Goal: Task Accomplishment & Management: Complete application form

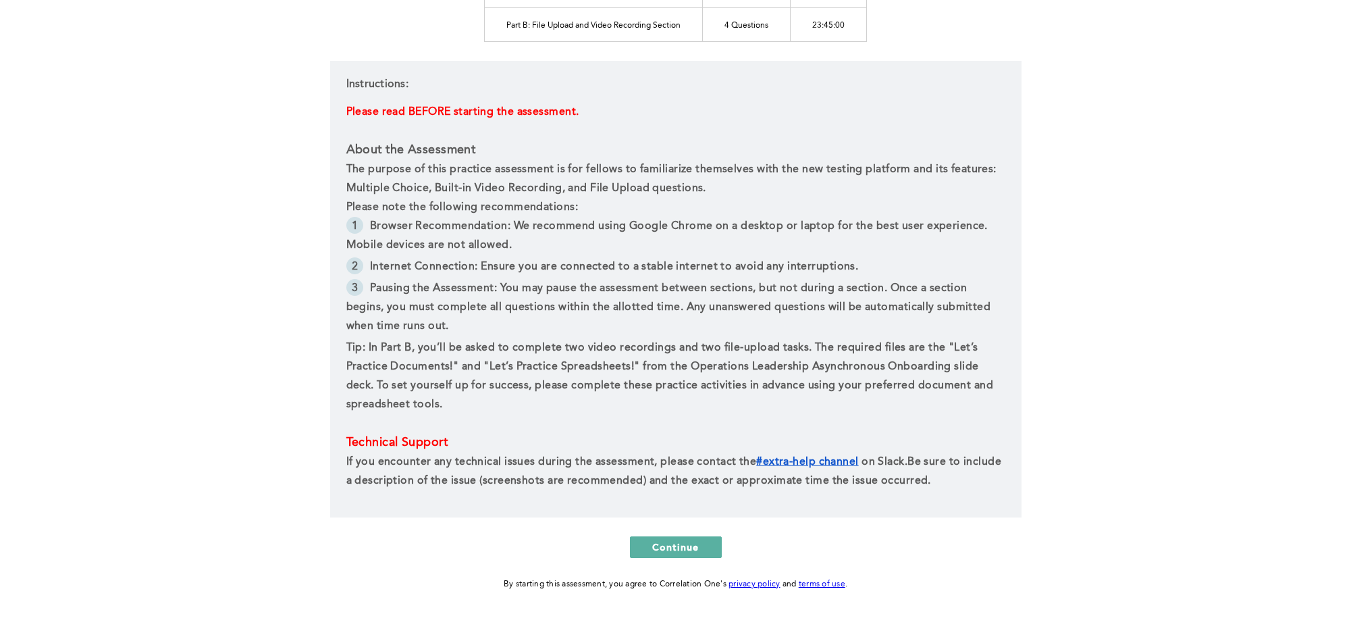
scroll to position [288, 0]
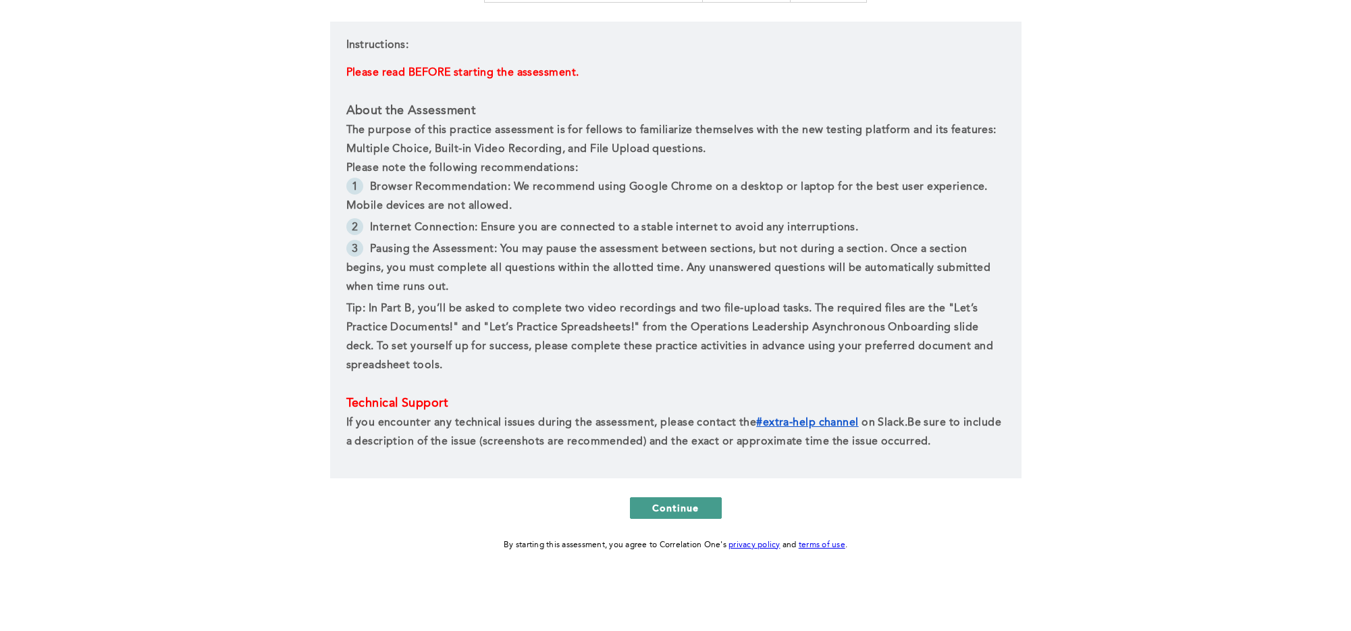
click at [653, 505] on span "Continue" at bounding box center [675, 507] width 47 height 13
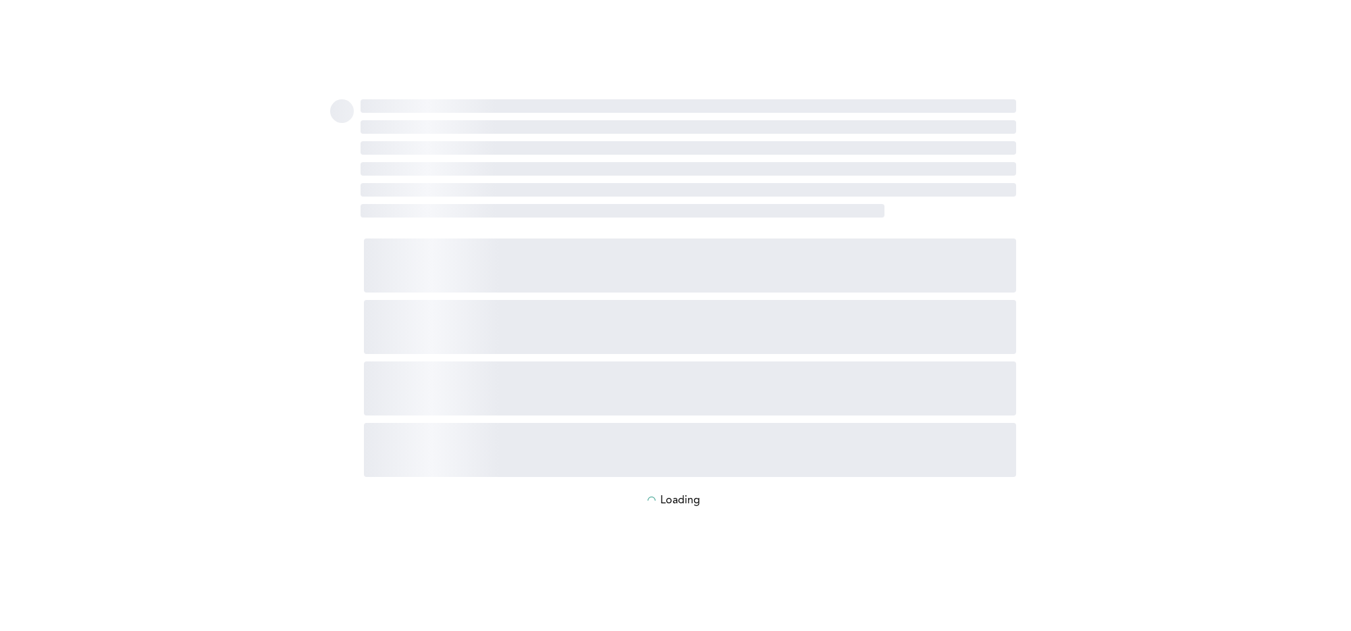
scroll to position [0, 0]
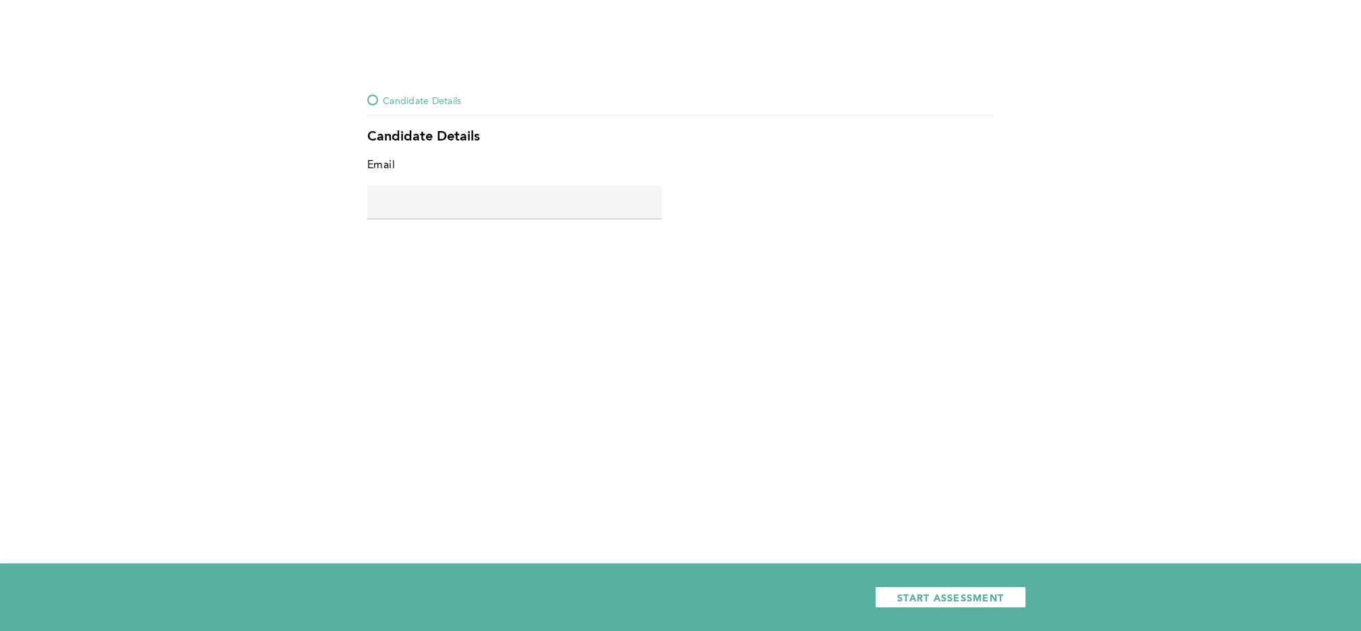
click at [561, 227] on span "error placeholder" at bounding box center [514, 227] width 294 height 9
click at [586, 194] on input "text" at bounding box center [514, 202] width 294 height 32
type input "[EMAIL_ADDRESS][DOMAIN_NAME]"
click at [967, 608] on div "START ASSESSMENT" at bounding box center [680, 597] width 1361 height 68
click at [968, 604] on button "START ASSESSMENT" at bounding box center [950, 597] width 151 height 22
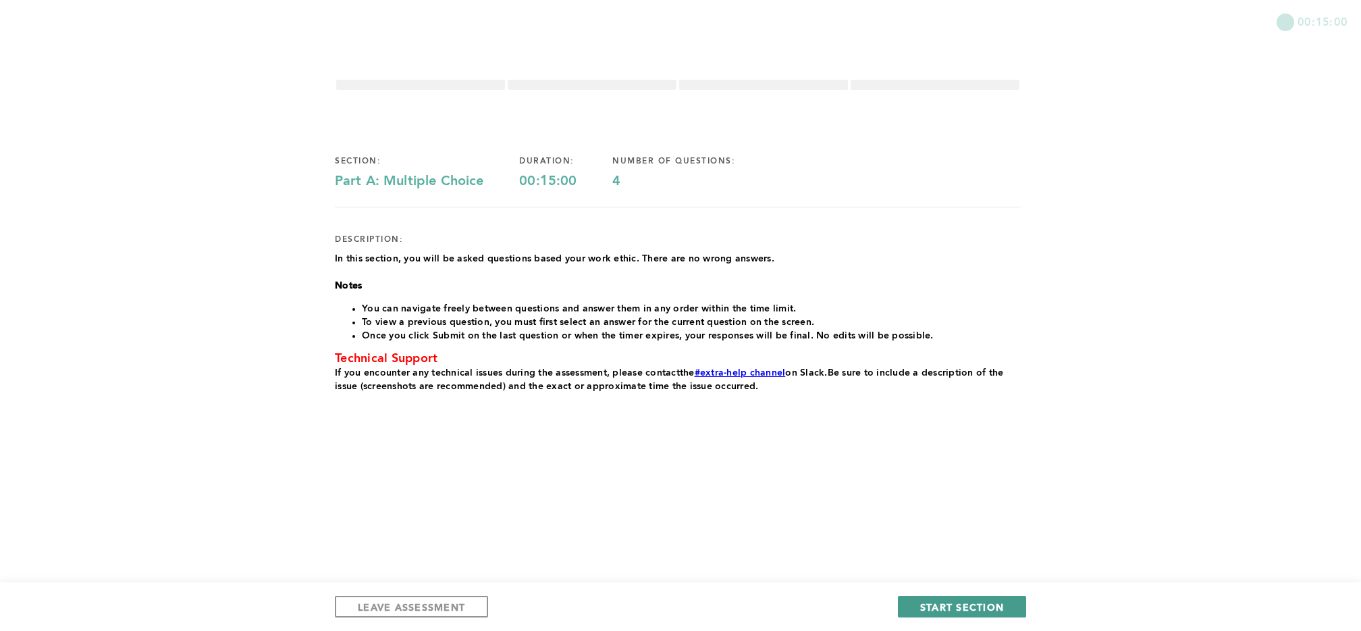
click at [932, 604] on span "START SECTION" at bounding box center [962, 606] width 84 height 13
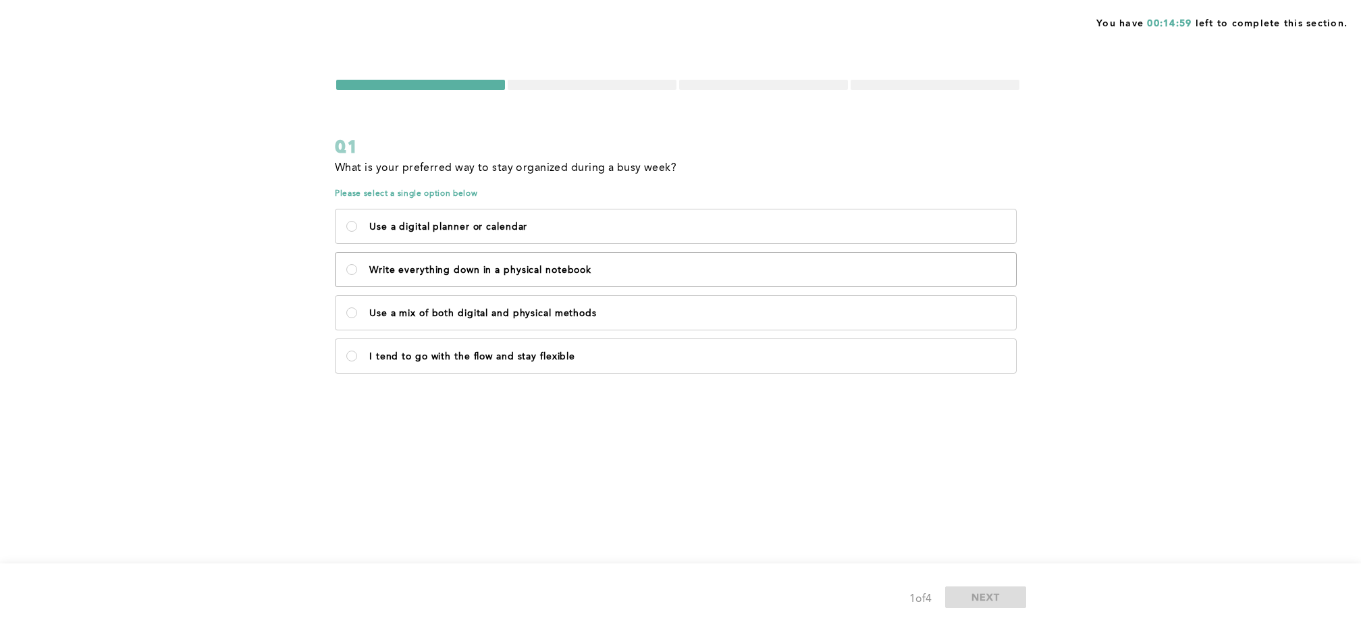
click at [641, 279] on label "Write everything down in a physical notebook" at bounding box center [676, 269] width 680 height 34
click at [357, 275] on notebook\<\/p\> "Write everything down in a physical notebook" at bounding box center [351, 269] width 11 height 11
radio notebook\<\/p\> "true"
click at [947, 581] on div "1 of 4 NEXT" at bounding box center [680, 597] width 1361 height 68
click at [958, 597] on button "NEXT" at bounding box center [985, 597] width 81 height 22
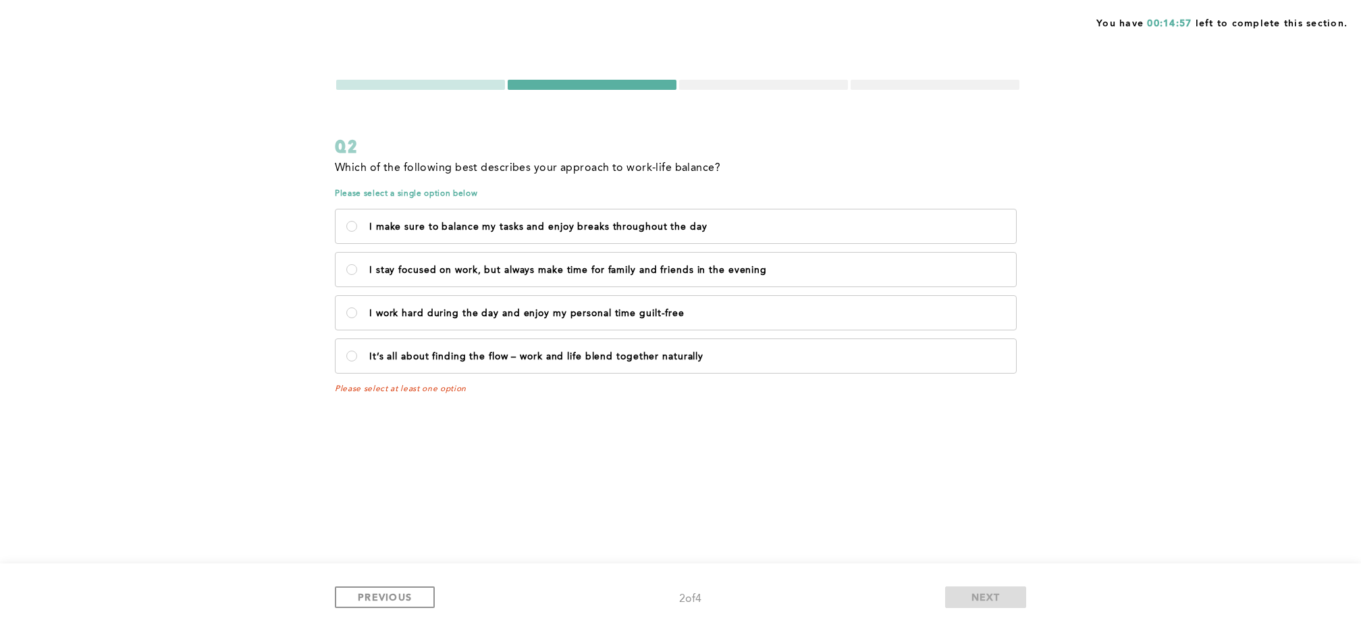
click at [896, 382] on div "Which of the following best describes your approach to work-life balance? Pleas…" at bounding box center [678, 276] width 686 height 235
click at [915, 342] on label "It’s all about finding the flow – work and life blend together naturally" at bounding box center [676, 356] width 680 height 34
click at [357, 350] on naturally\<\/p\> "It’s all about finding the flow – work and life blend together naturally" at bounding box center [351, 355] width 11 height 11
radio naturally\<\/p\> "true"
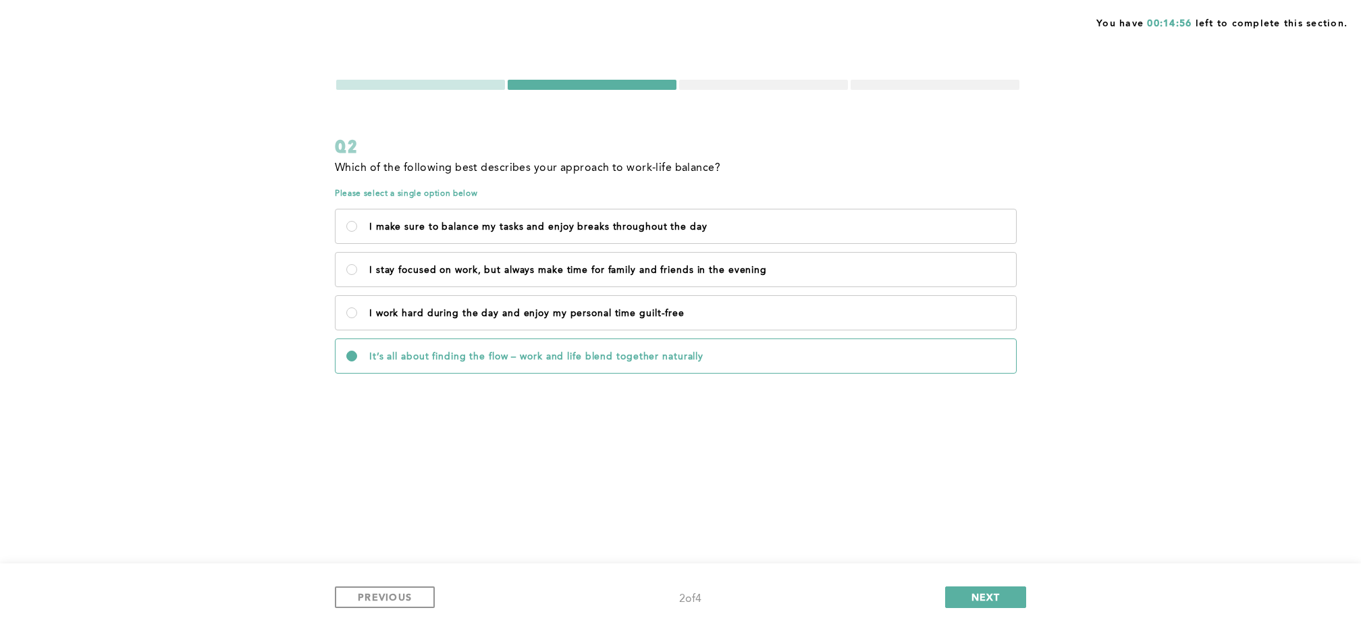
click at [984, 616] on div "PREVIOUS 2 of 4 NEXT" at bounding box center [680, 597] width 1361 height 68
click at [984, 606] on button "NEXT" at bounding box center [985, 597] width 81 height 22
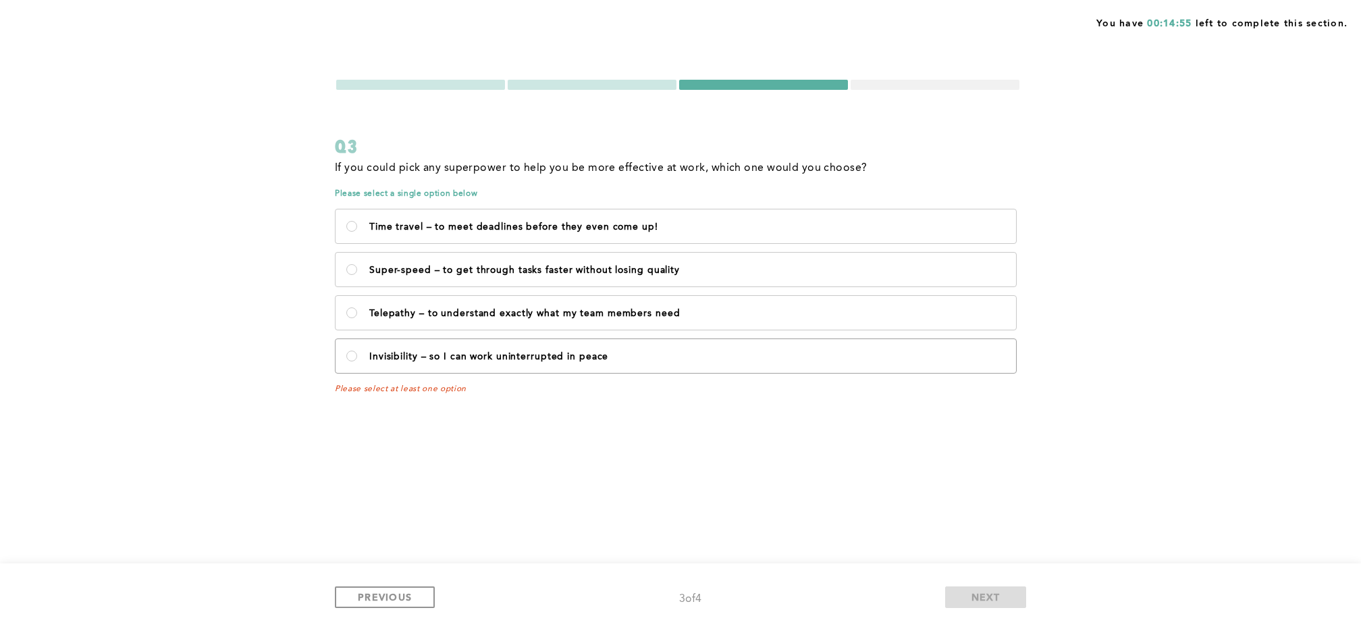
click at [870, 348] on label "Invisibility – so I can work uninterrupted in peace" at bounding box center [676, 356] width 680 height 34
click at [357, 350] on peace\<\/p\> "Invisibility – so I can work uninterrupted in peace" at bounding box center [351, 355] width 11 height 11
radio peace\<\/p\> "true"
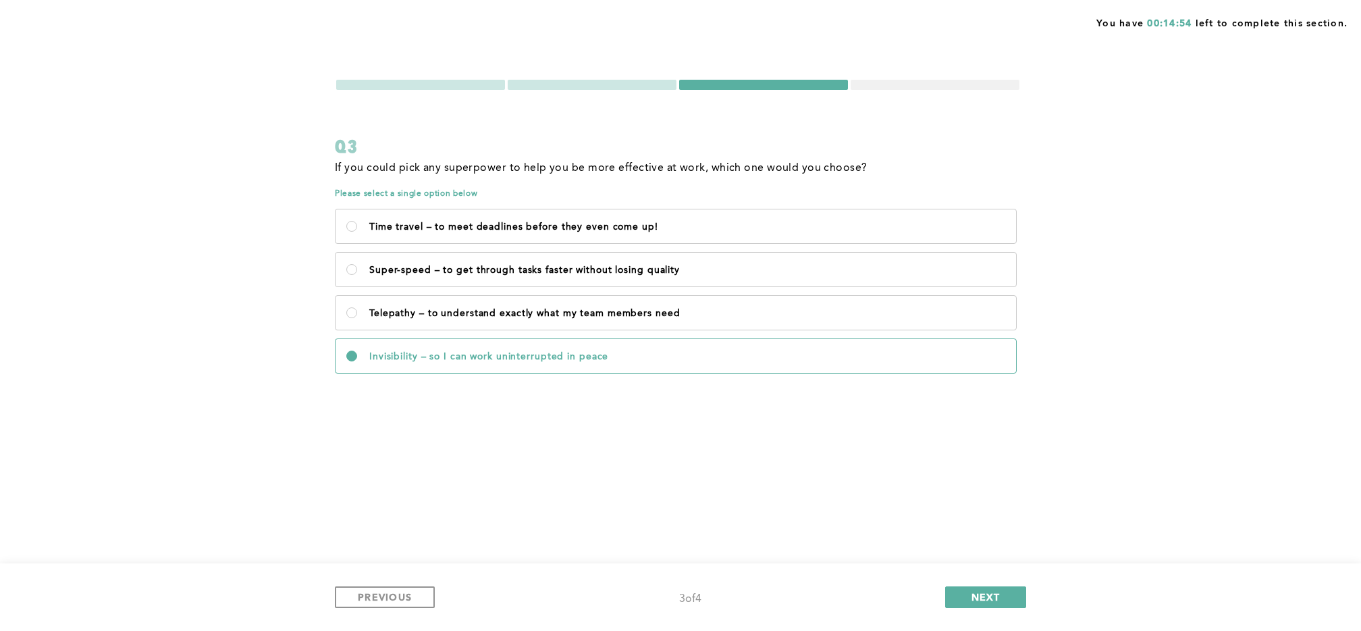
click at [977, 618] on div "PREVIOUS 3 of 4 NEXT" at bounding box center [680, 597] width 1361 height 68
click at [978, 604] on button "NEXT" at bounding box center [985, 597] width 81 height 22
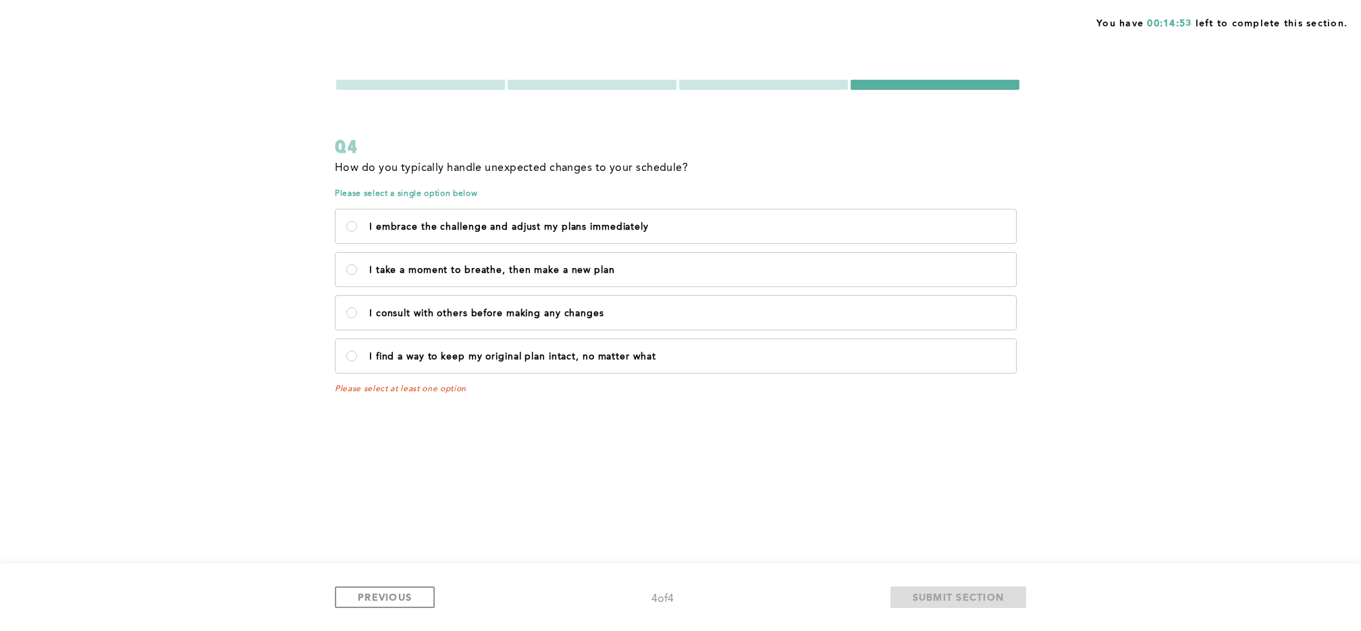
click at [855, 374] on div "I embrace the challenge and adjust my plans immediately I take a moment to brea…" at bounding box center [678, 291] width 686 height 173
click at [866, 342] on label "I find a way to keep my original plan intact, no matter what" at bounding box center [676, 356] width 680 height 34
click at [357, 350] on what\<\/p\> "I find a way to keep my original plan intact, no matter what" at bounding box center [351, 355] width 11 height 11
radio what\<\/p\> "true"
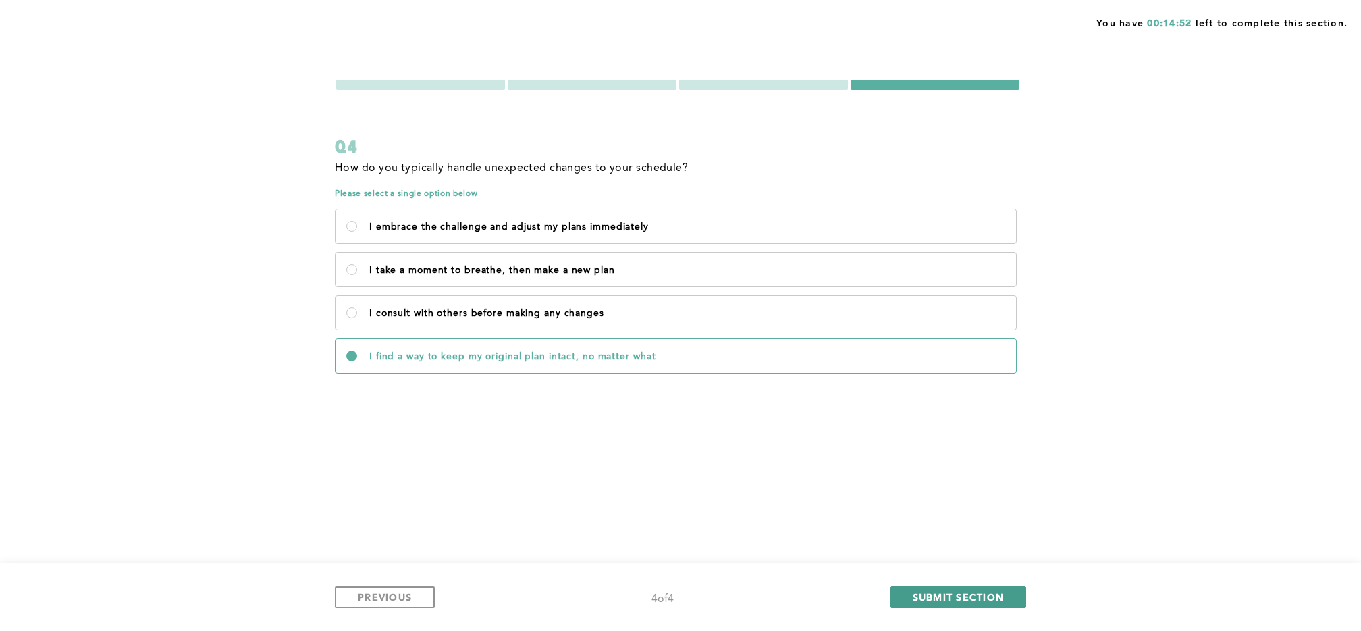
click at [951, 595] on span "SUBMIT SECTION" at bounding box center [959, 596] width 92 height 13
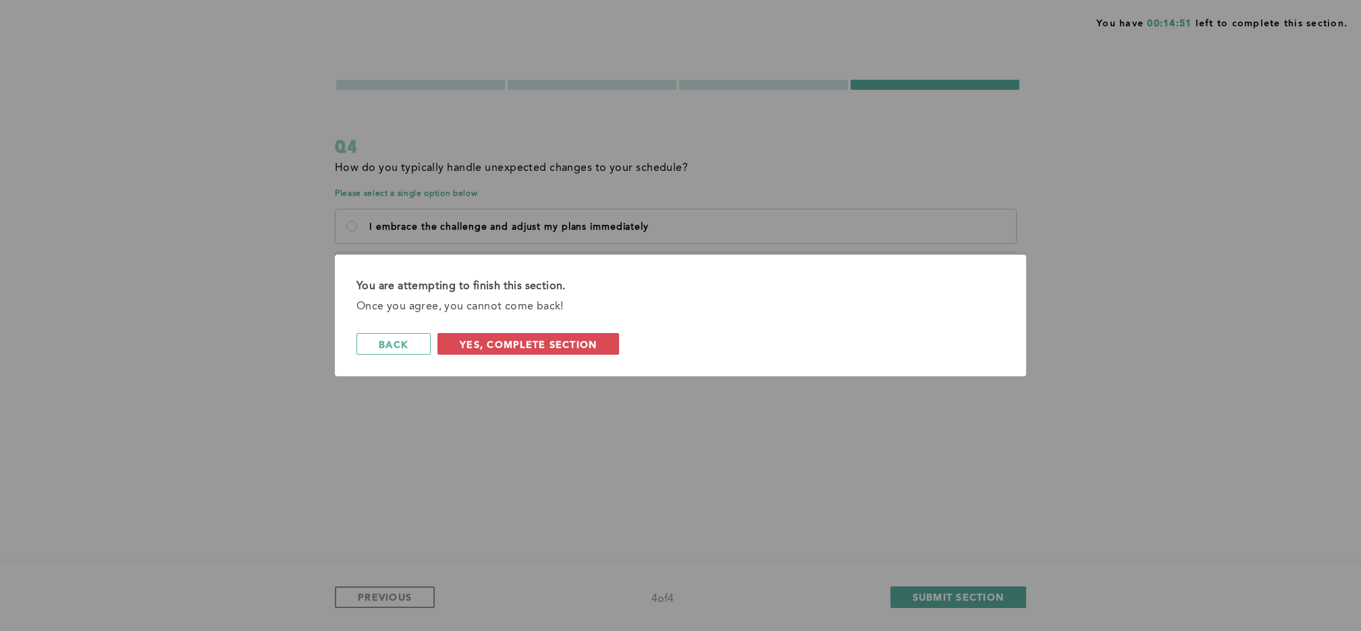
click at [541, 319] on div "You are attempting to finish this section. Once you agree, you cannot come back…" at bounding box center [680, 316] width 691 height 122
click at [548, 357] on div "You are attempting to finish this section. Once you agree, you cannot come back…" at bounding box center [680, 316] width 691 height 122
click at [557, 348] on span "Yes, Complete Section" at bounding box center [528, 344] width 137 height 13
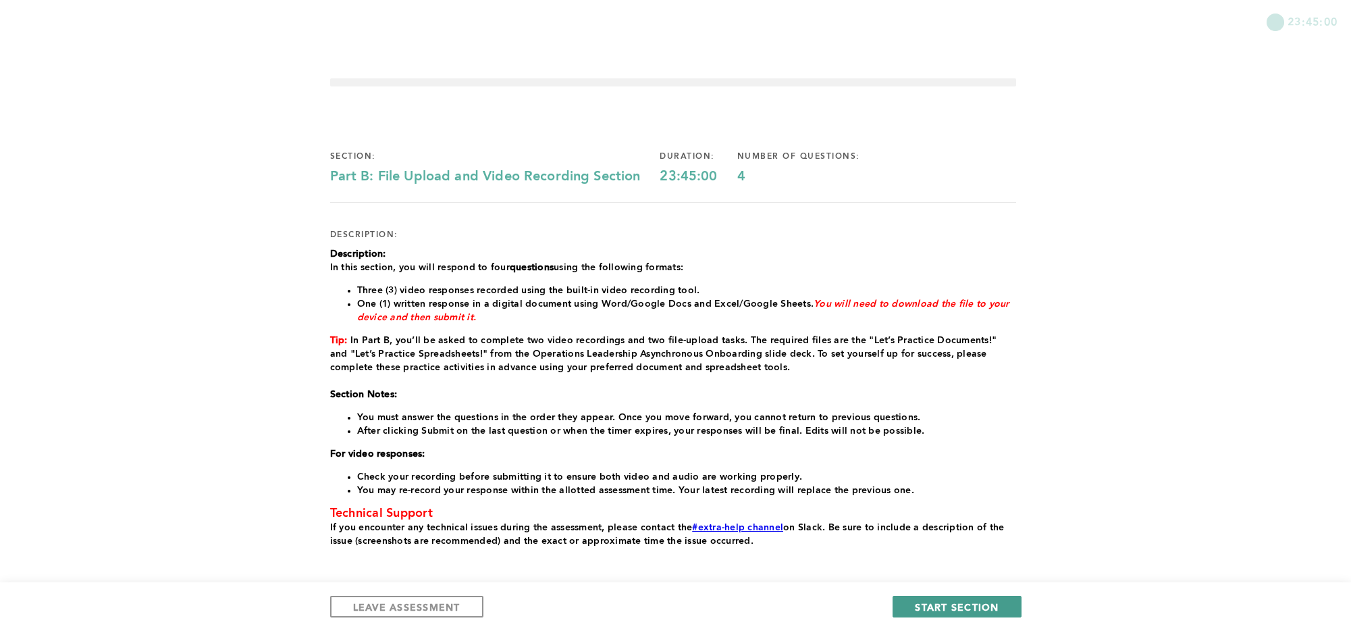
click at [946, 601] on span "START SECTION" at bounding box center [957, 606] width 84 height 13
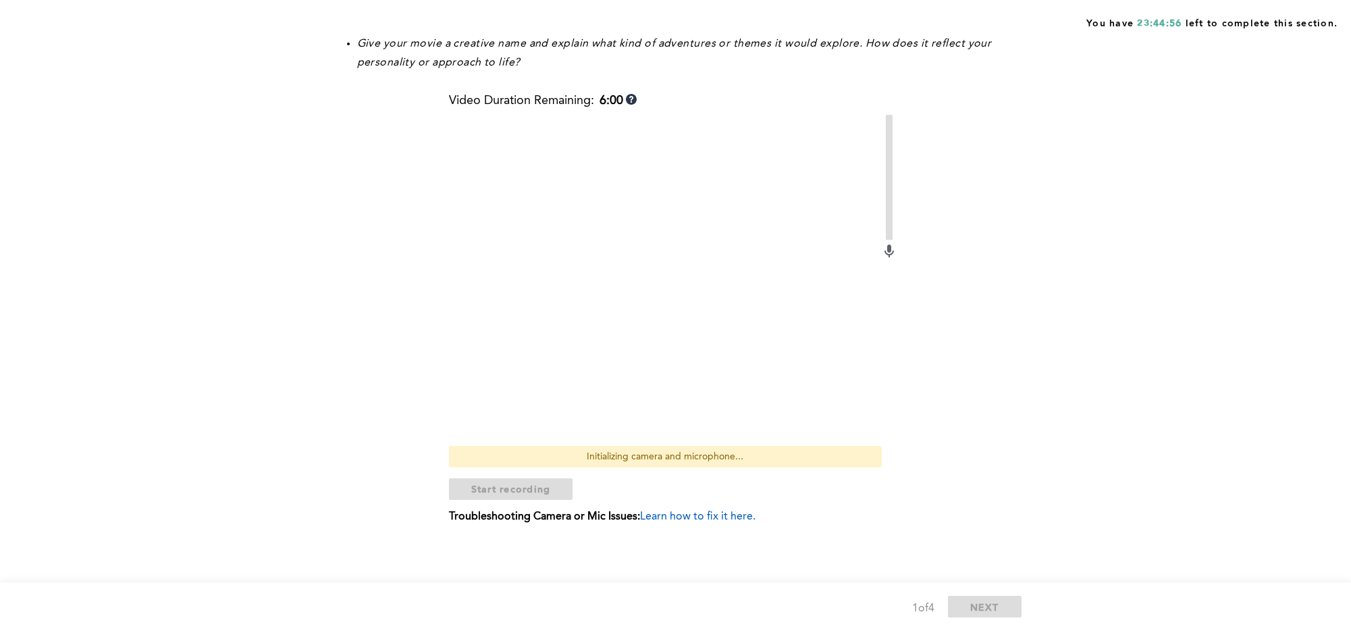
scroll to position [150, 0]
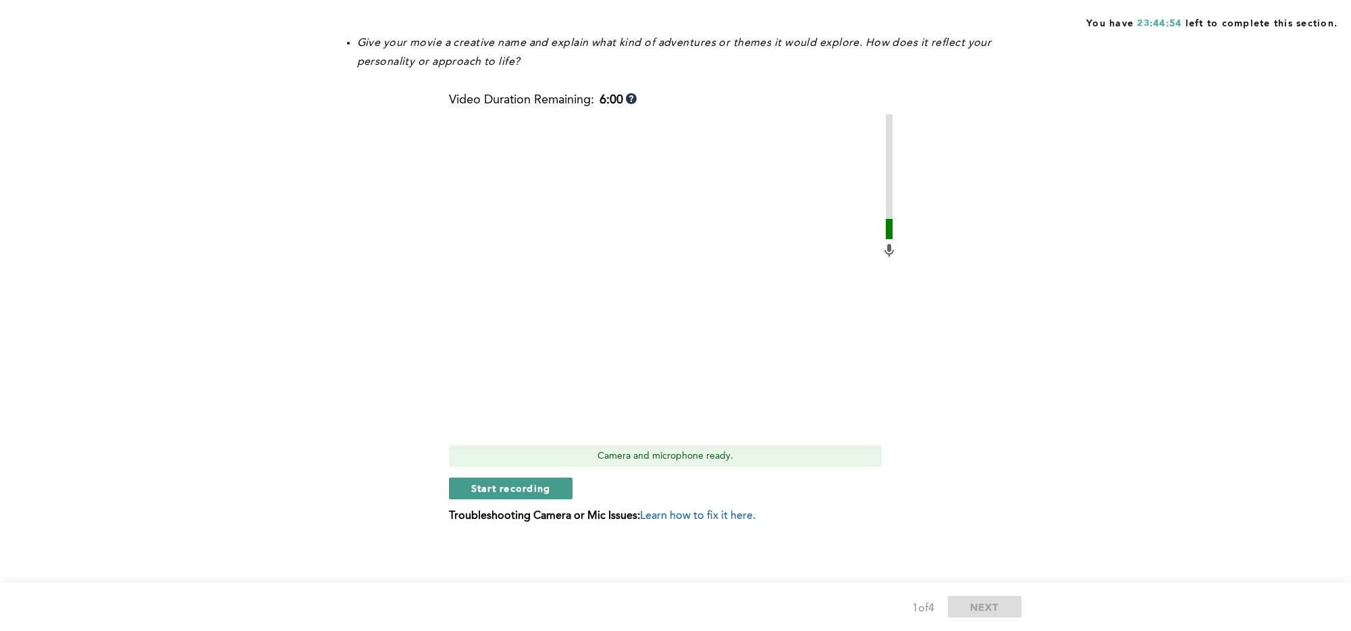
click at [520, 492] on span "Start recording" at bounding box center [511, 487] width 80 height 13
click at [554, 489] on button "Stop recording" at bounding box center [511, 488] width 124 height 22
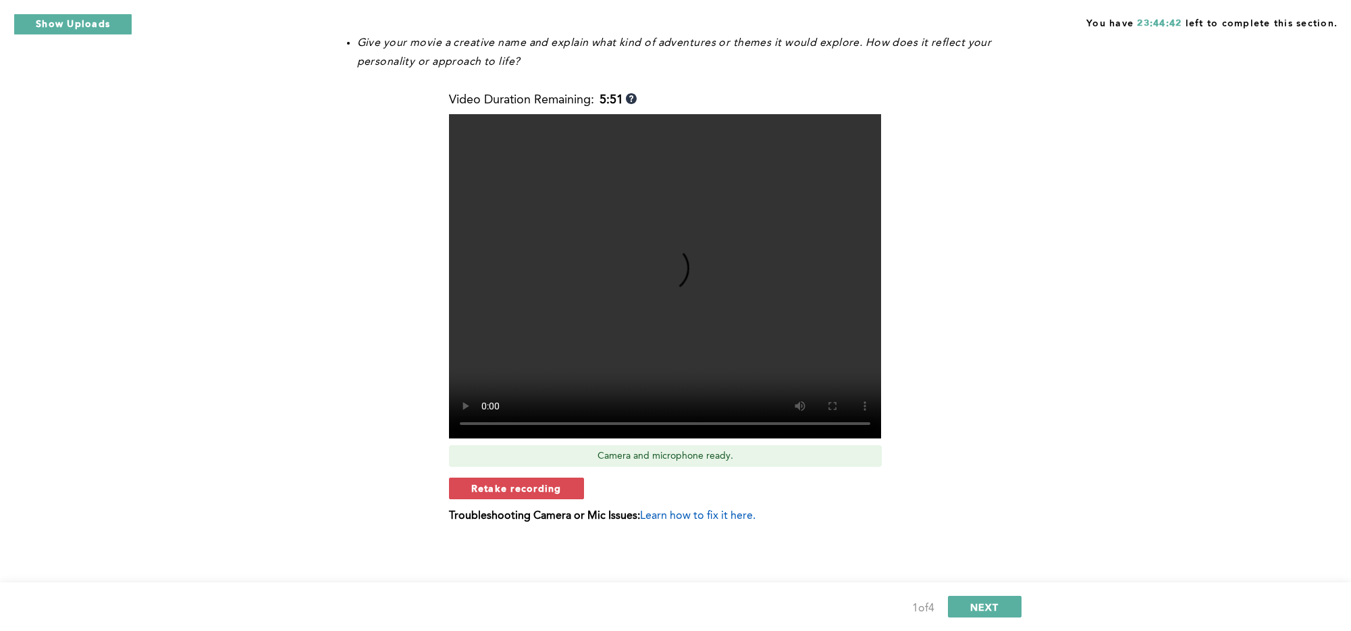
click at [132, 36] on div "You have 23:44:42 left to complete this section. Q1 If your life were a movie, …" at bounding box center [675, 240] width 1351 height 780
click at [127, 31] on button "Show Uploads" at bounding box center [73, 25] width 119 height 22
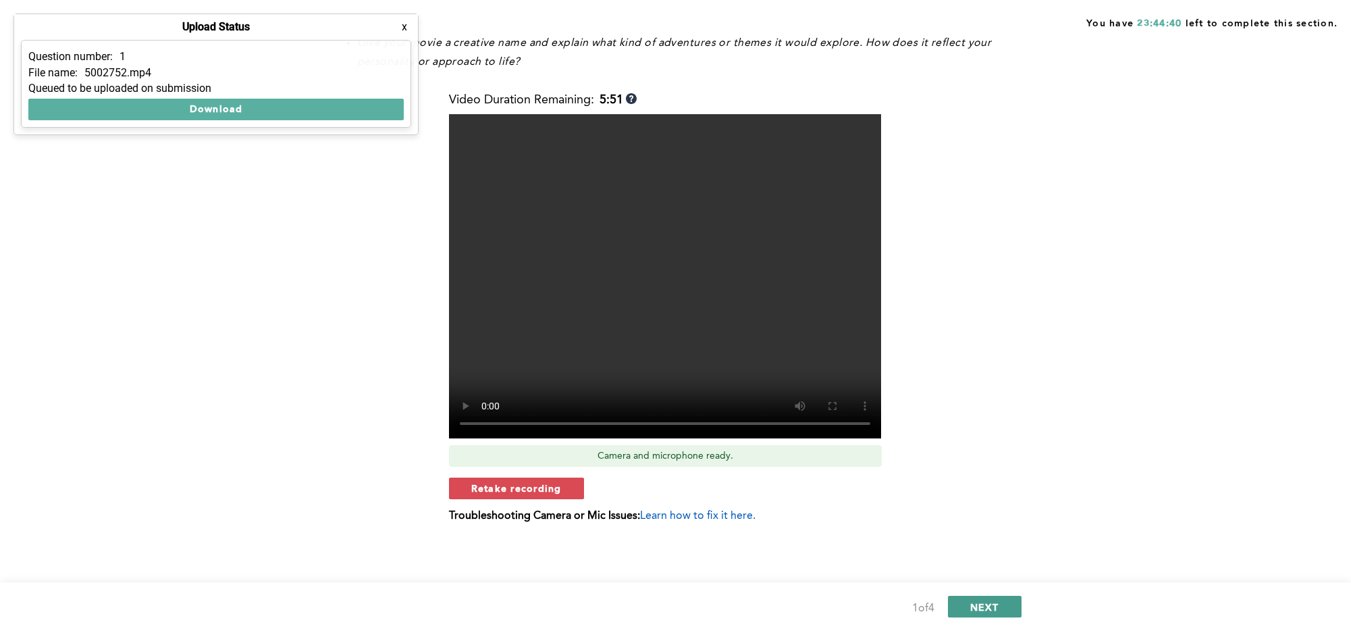
click at [998, 600] on span "NEXT" at bounding box center [984, 606] width 29 height 13
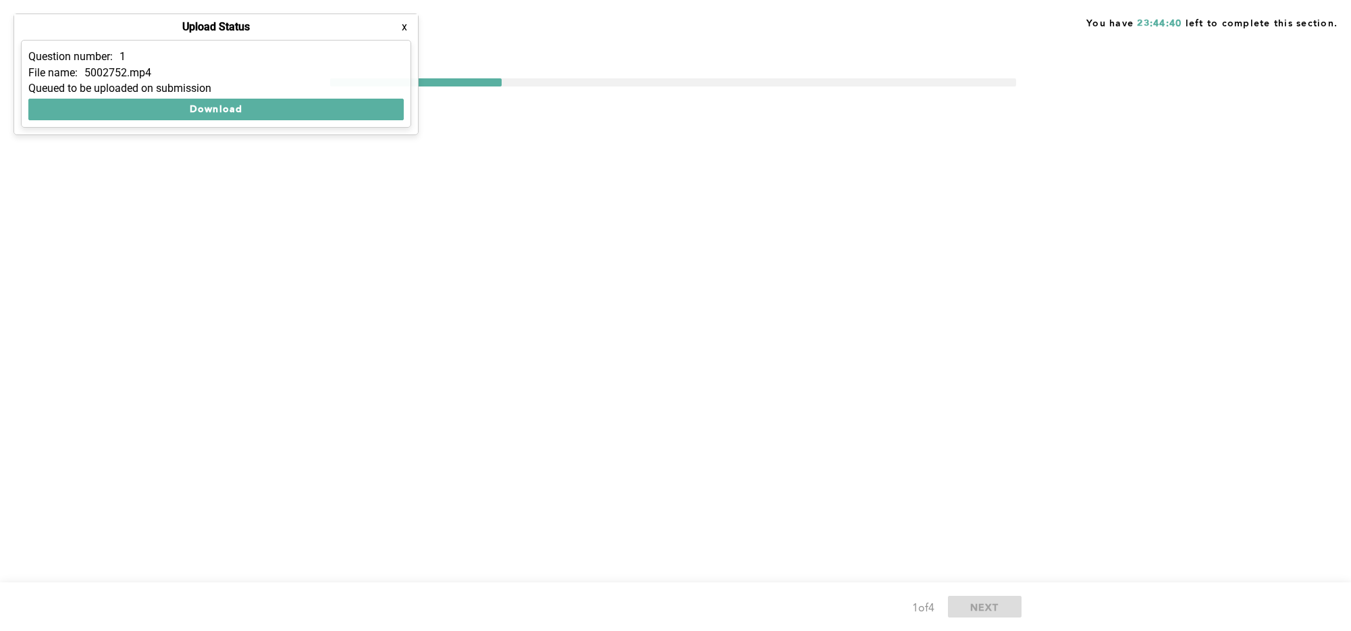
scroll to position [0, 0]
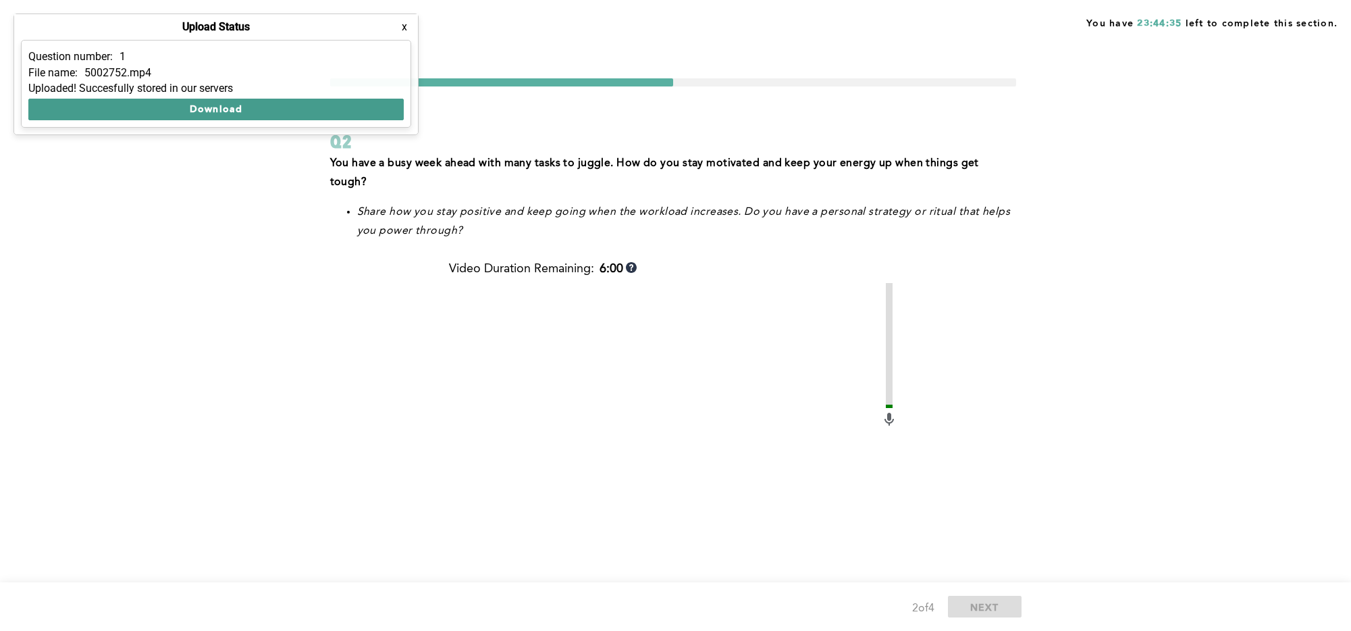
click at [236, 109] on button "Download" at bounding box center [215, 110] width 375 height 22
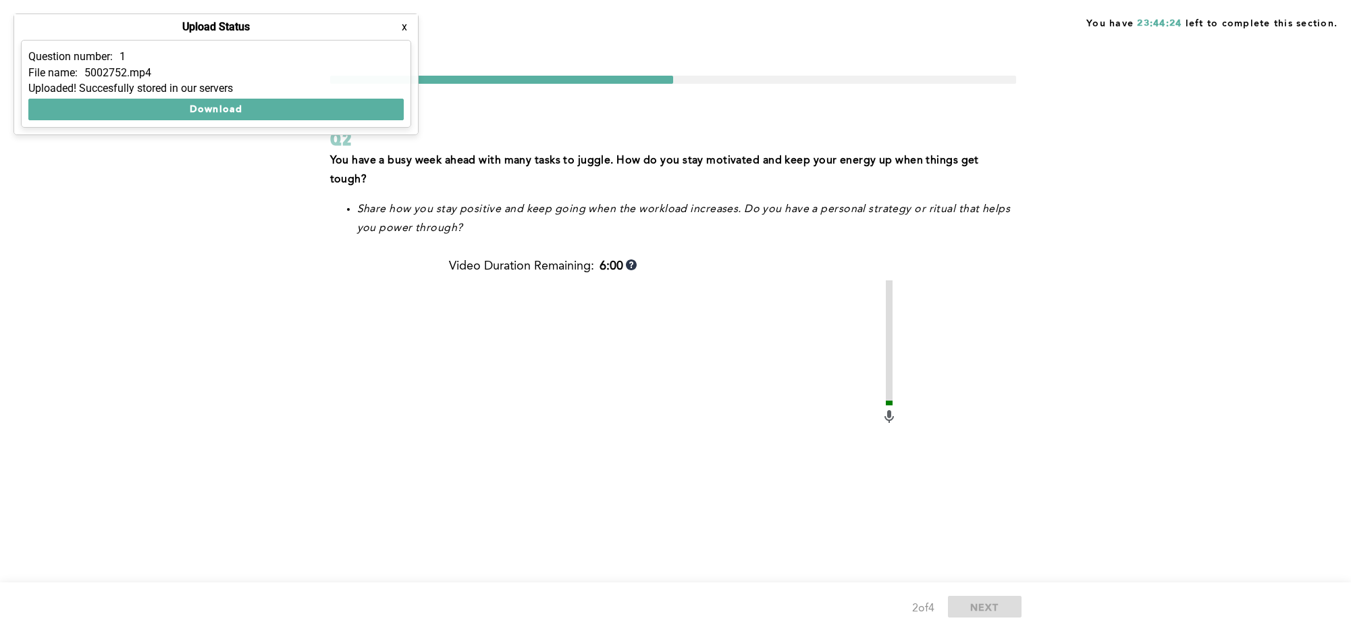
scroll to position [150, 0]
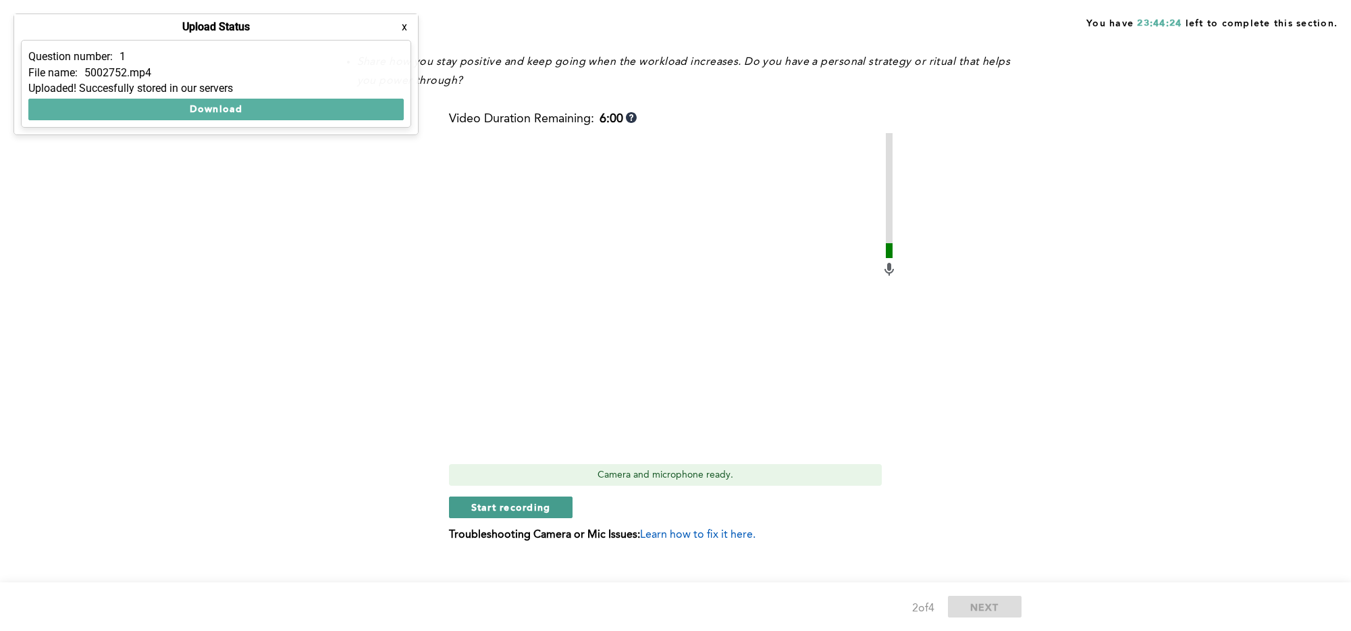
click at [545, 500] on span "Start recording" at bounding box center [511, 506] width 80 height 13
click at [545, 500] on span "Stop recording" at bounding box center [510, 506] width 79 height 13
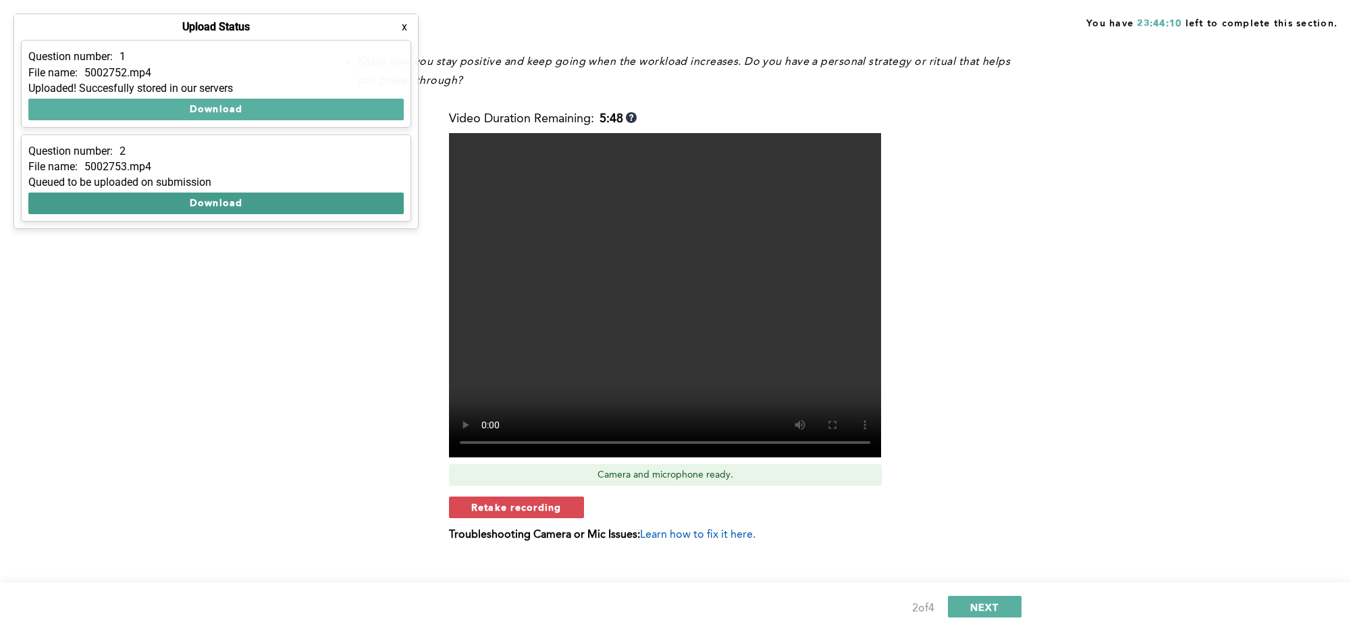
click at [286, 205] on button "Download" at bounding box center [215, 203] width 375 height 22
click at [116, 166] on p "5002753.mp4" at bounding box center [117, 167] width 67 height 12
click at [165, 163] on div "File name: 5002753.mp4" at bounding box center [215, 167] width 375 height 12
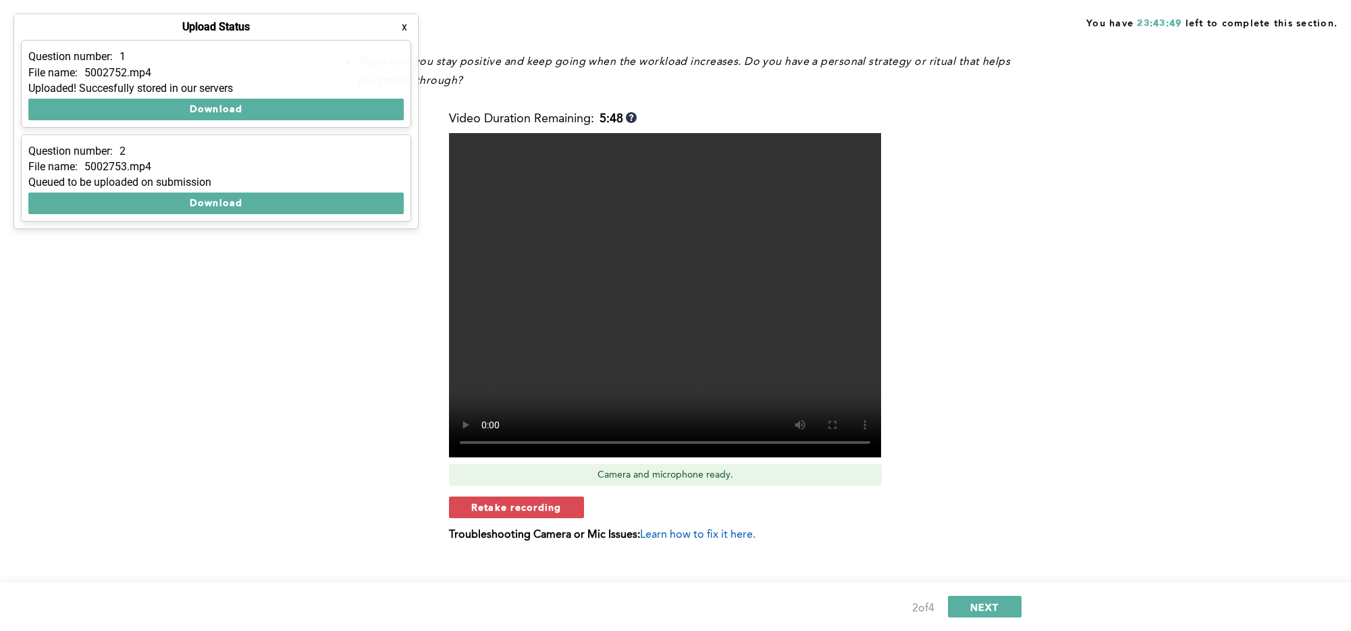
click at [999, 170] on div "You have a busy week ahead with many tasks to juggle. How do you stay motivated…" at bounding box center [673, 282] width 686 height 557
click at [873, 372] on video at bounding box center [665, 295] width 432 height 324
click at [667, 296] on video at bounding box center [665, 295] width 432 height 324
click at [666, 296] on video at bounding box center [665, 295] width 432 height 324
click at [333, 325] on div "You have a busy week ahead with many tasks to juggle. How do you stay motivated…" at bounding box center [673, 282] width 686 height 557
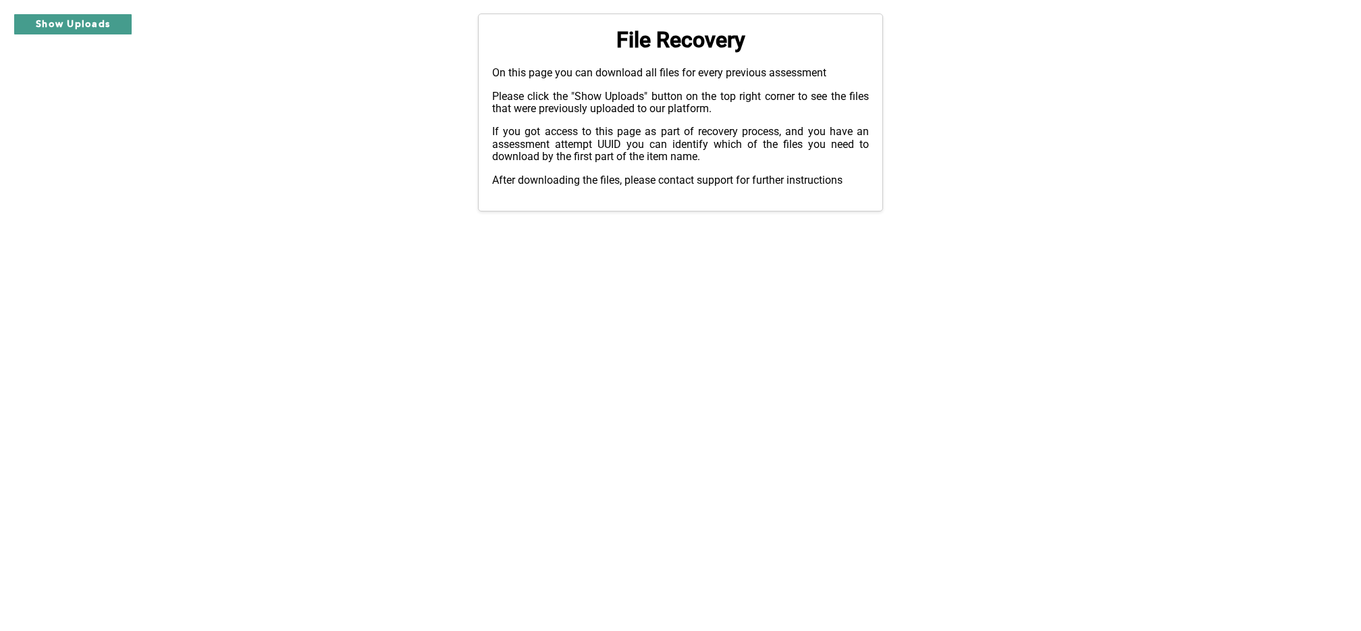
click at [122, 22] on button "Show Uploads" at bounding box center [73, 25] width 119 height 22
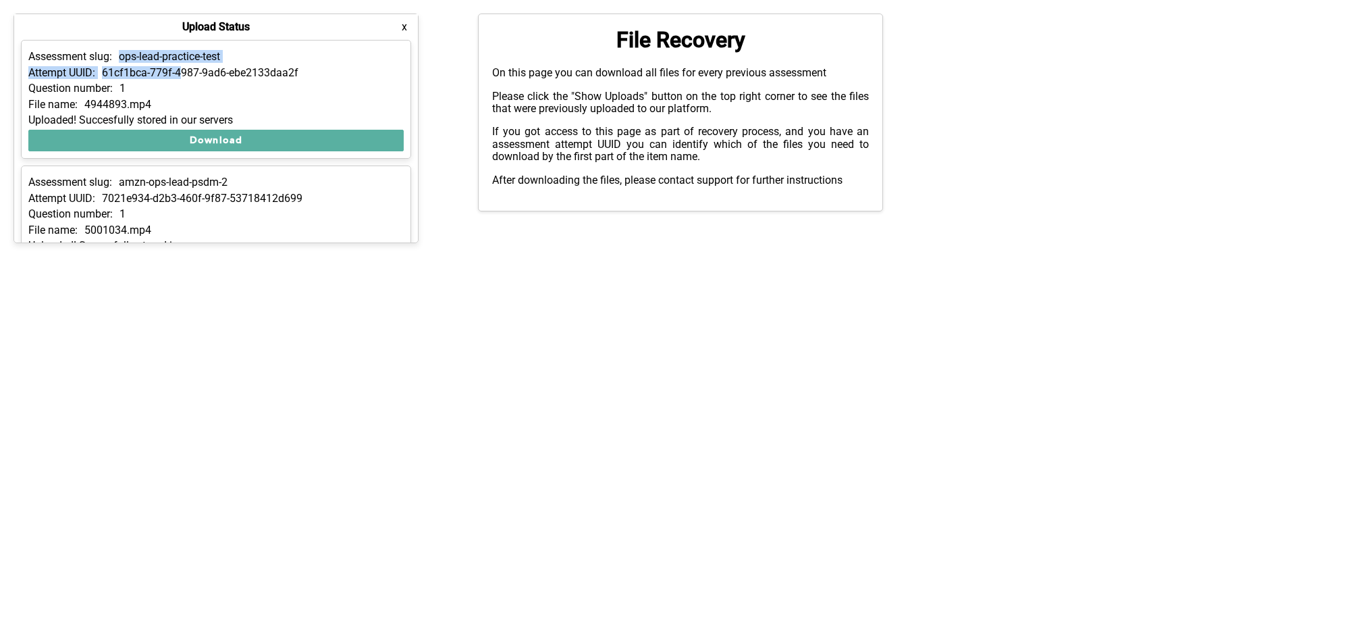
drag, startPoint x: 120, startPoint y: 62, endPoint x: 203, endPoint y: 70, distance: 83.4
click at [202, 69] on div "Assessment slug: ops-lead-practice-test Attempt UUID: 61cf1bca-779f-4987-9ad6-e…" at bounding box center [216, 99] width 390 height 119
click at [203, 70] on p "61cf1bca-779f-4987-9ad6-ebe2133daa2f" at bounding box center [200, 73] width 196 height 12
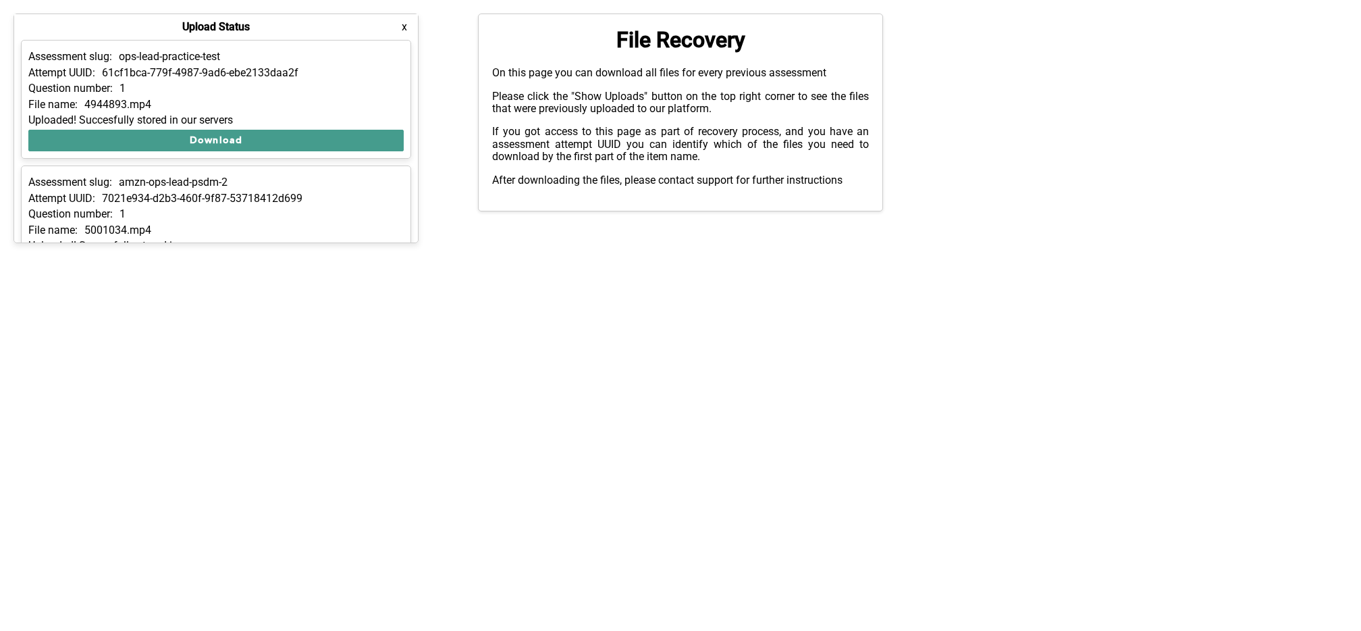
click at [194, 138] on button "Download" at bounding box center [215, 141] width 375 height 22
click at [221, 96] on div "Assessment slug: ops-lead-practice-test Attempt UUID: 61cf1bca-779f-4987-9ad6-e…" at bounding box center [216, 99] width 390 height 119
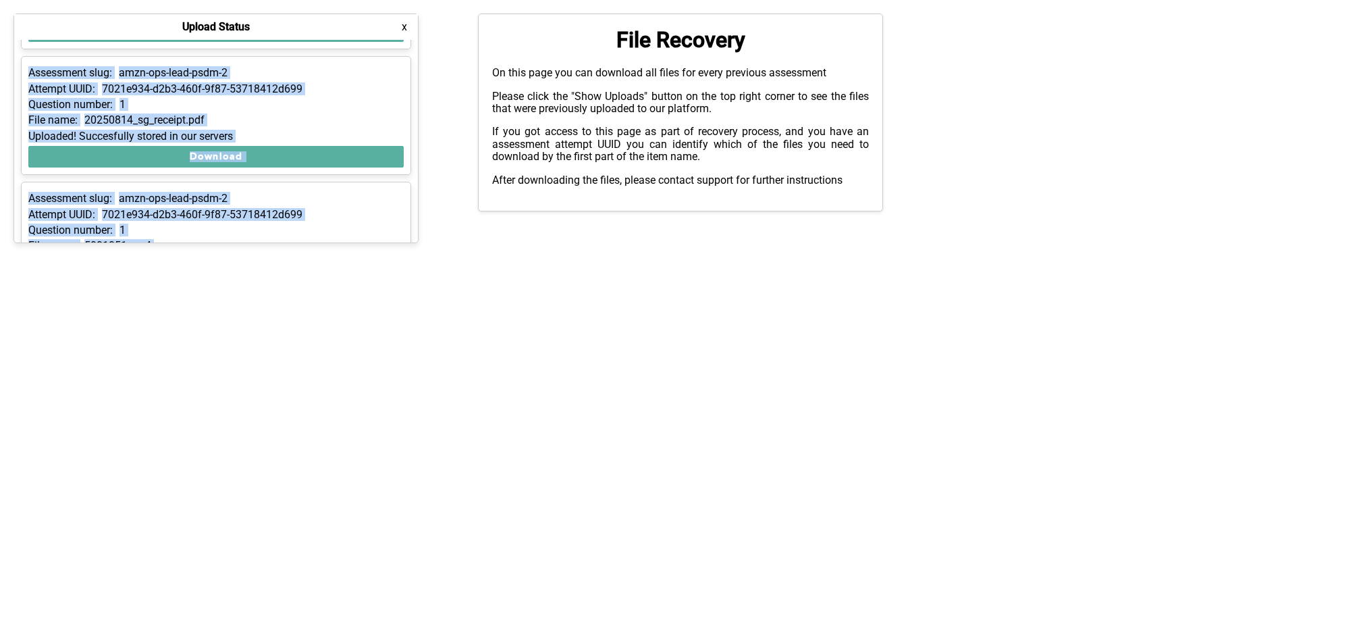
scroll to position [1178, 0]
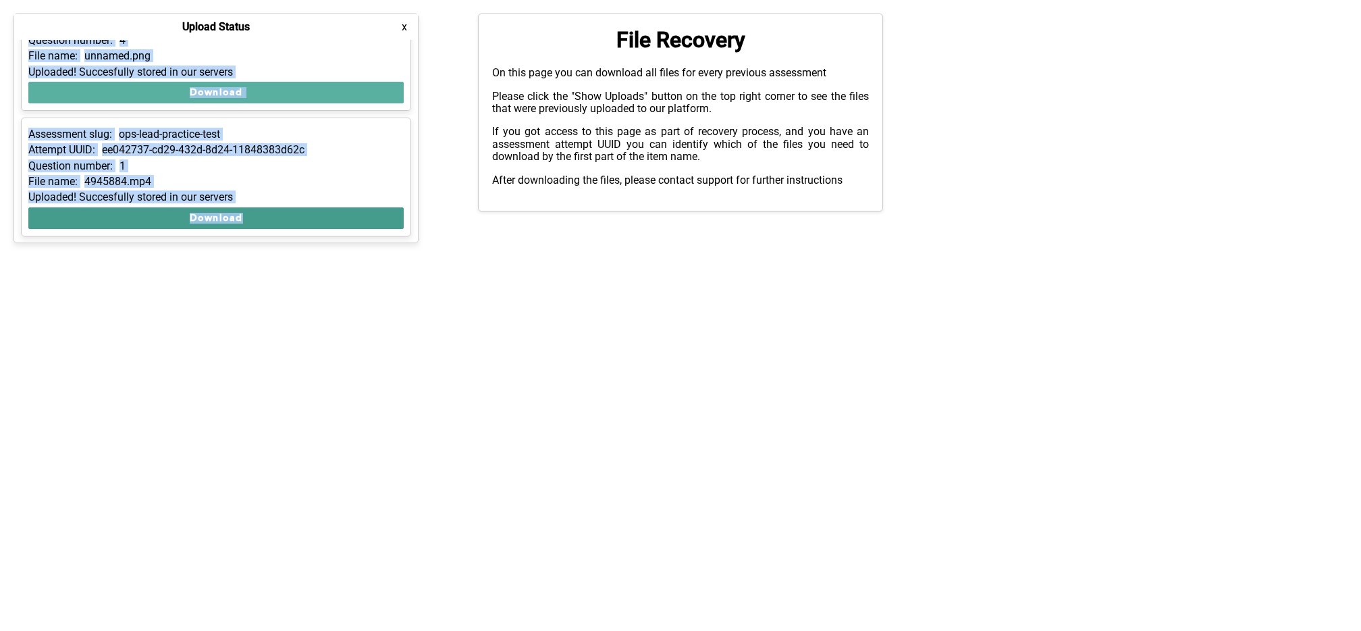
drag, startPoint x: 44, startPoint y: 58, endPoint x: 309, endPoint y: 215, distance: 307.5
click at [309, 215] on div "Assessment slug: ops-lead-practice-test Attempt UUID: 61cf1bca-779f-4987-9ad6-e…" at bounding box center [216, 141] width 404 height 203
copy div "Assessment slug: ops-lead-practice-test Attempt UUID: 61cf1bca-779f-4987-9ad6-e…"
